Goal: Find contact information: Find contact information

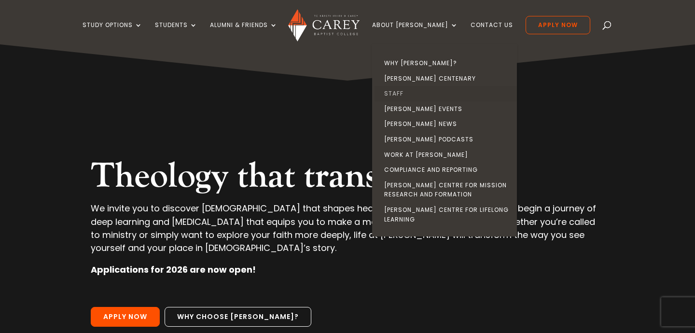
click at [411, 94] on link "Staff" at bounding box center [447, 93] width 145 height 15
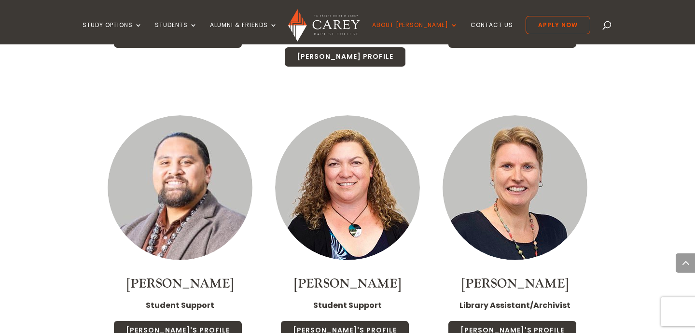
scroll to position [4694, 0]
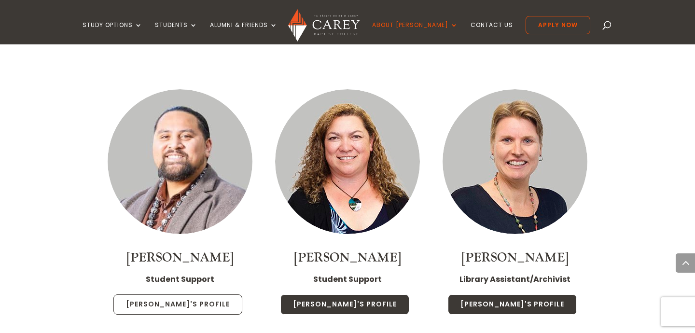
click at [192, 295] on link "[PERSON_NAME]'s Profile" at bounding box center [177, 305] width 129 height 20
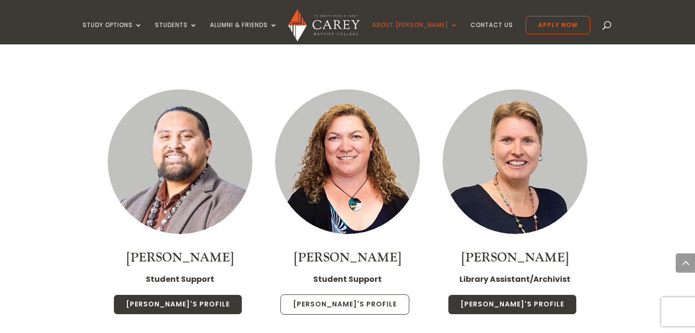
click at [341, 295] on link "[PERSON_NAME]'s Profile" at bounding box center [345, 305] width 129 height 20
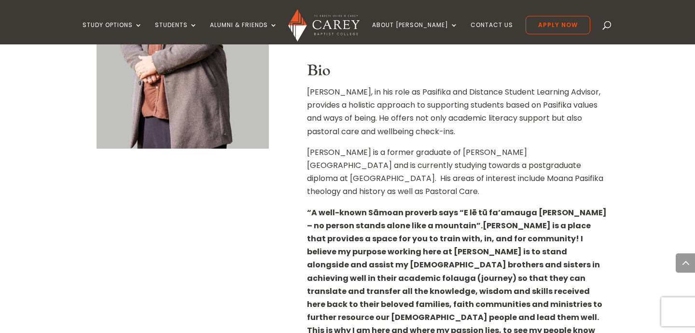
scroll to position [305, 0]
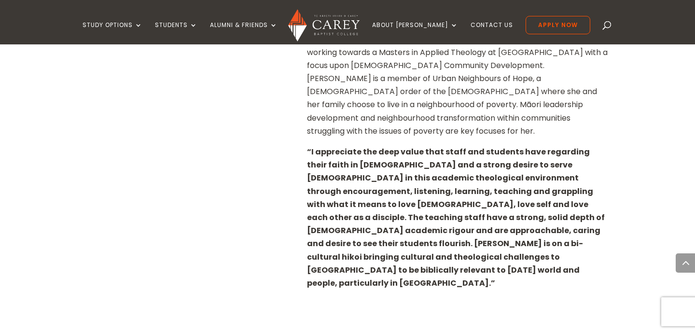
scroll to position [363, 0]
